Goal: Information Seeking & Learning: Learn about a topic

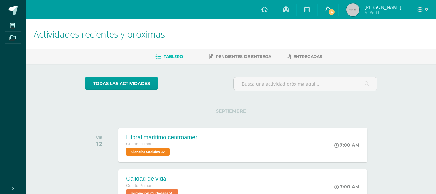
click at [331, 14] on span "4" at bounding box center [331, 11] width 7 height 7
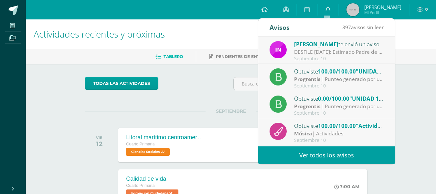
click at [342, 57] on div "Septiembre 10" at bounding box center [339, 58] width 90 height 5
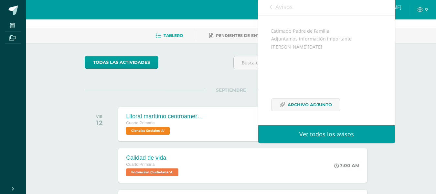
scroll to position [32, 0]
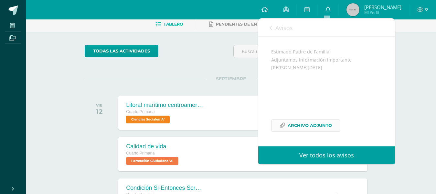
click at [321, 125] on span "Archivo Adjunto" at bounding box center [310, 125] width 44 height 12
click at [183, 48] on div "todas las Actividades" at bounding box center [144, 54] width 124 height 18
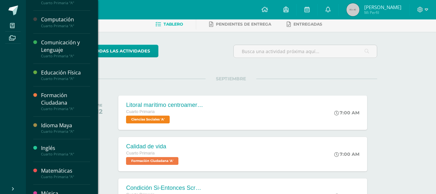
scroll to position [97, 0]
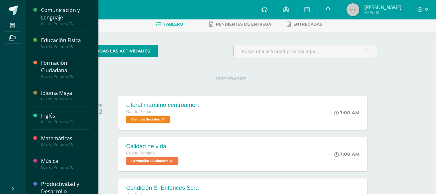
click at [59, 118] on div "Inglés" at bounding box center [65, 115] width 49 height 7
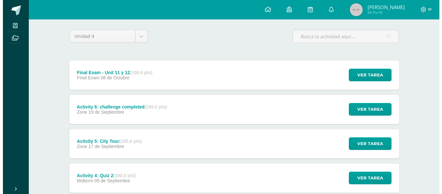
scroll to position [65, 0]
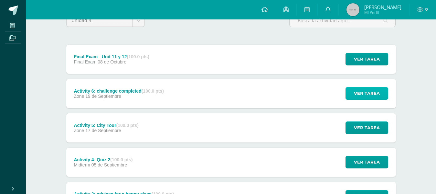
click at [367, 96] on span "Ver tarea" at bounding box center [367, 93] width 26 height 12
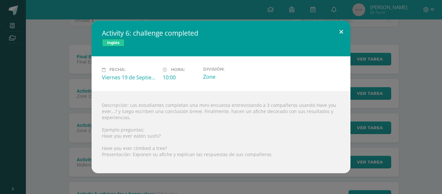
click at [338, 33] on button at bounding box center [341, 32] width 18 height 22
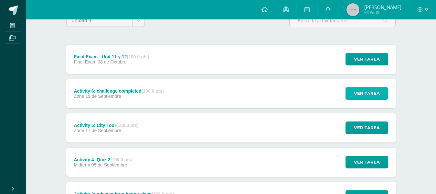
click at [373, 98] on span "Ver tarea" at bounding box center [367, 93] width 26 height 12
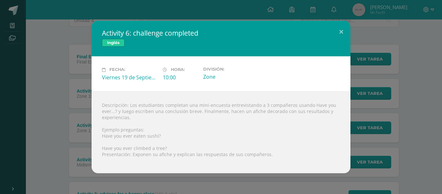
click at [68, 105] on div "Activity 6: challenge completed Inglés Fecha: Viernes 19 de Septiembre Hora: 10…" at bounding box center [221, 97] width 437 height 152
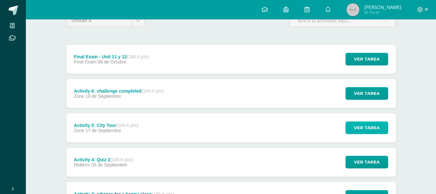
click at [373, 130] on span "Ver tarea" at bounding box center [367, 128] width 26 height 12
